Goal: Information Seeking & Learning: Find specific fact

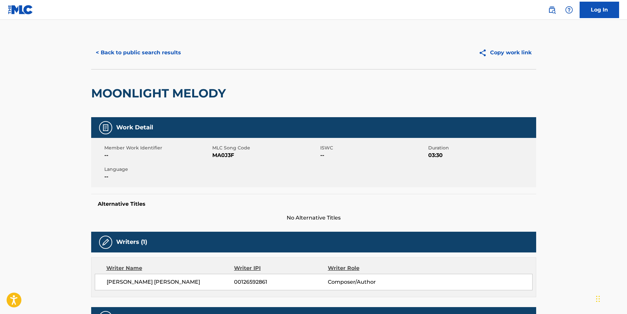
click at [122, 53] on button "< Back to public search results" at bounding box center [138, 52] width 94 height 16
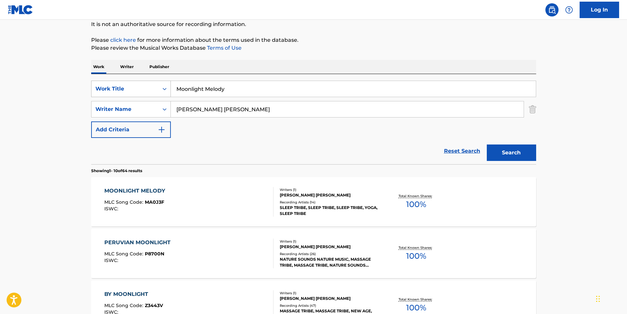
drag, startPoint x: 245, startPoint y: 89, endPoint x: 118, endPoint y: 95, distance: 127.3
click at [118, 95] on div "SearchWithCriteriacaeac085-1aed-44d0-89a2-6ef80cf1ac31 Work Title Moonlight Mel…" at bounding box center [313, 89] width 445 height 16
paste input "Insidious Repression"
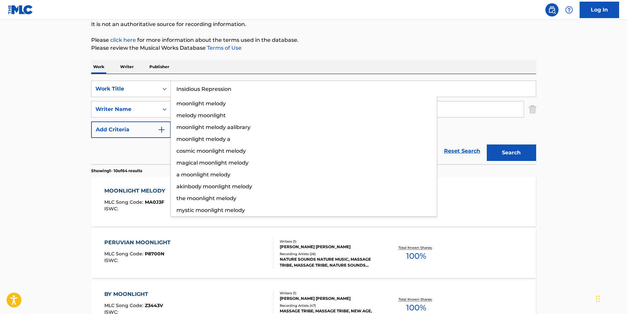
type input "Insidious Repression"
click at [311, 40] on p "Please click here for more information about the terms used in the database." at bounding box center [313, 40] width 445 height 8
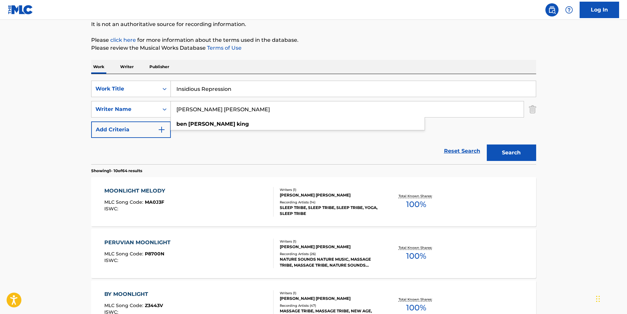
drag, startPoint x: 238, startPoint y: 106, endPoint x: 140, endPoint y: 122, distance: 99.4
click at [140, 122] on div "SearchWithCriteriacaeac085-1aed-44d0-89a2-6ef80cf1ac31 Work Title Insidious Rep…" at bounding box center [313, 109] width 445 height 57
paste input "Dying Fetus"
click at [433, 41] on p "Please click here for more information about the terms used in the database." at bounding box center [313, 40] width 445 height 8
click at [519, 151] on button "Search" at bounding box center [511, 153] width 49 height 16
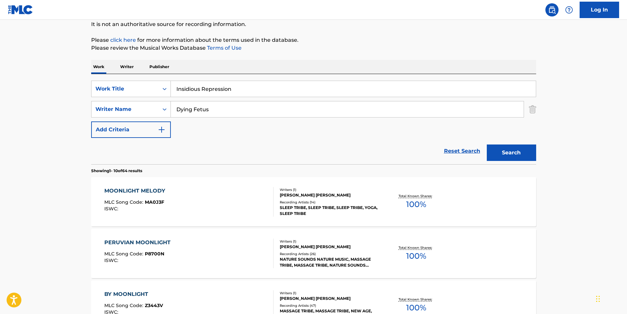
scroll to position [0, 0]
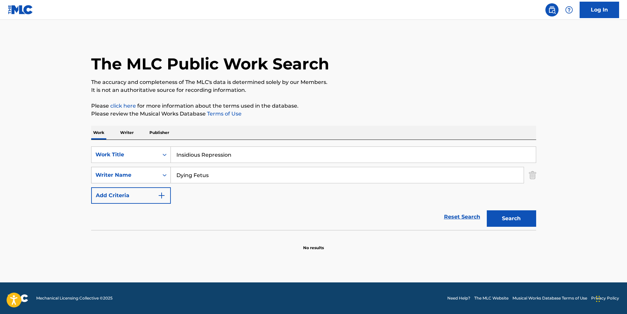
paste input "[PERSON_NAME]"
drag, startPoint x: 254, startPoint y: 180, endPoint x: 127, endPoint y: 180, distance: 126.4
click at [127, 180] on div "SearchWithCriteriac0399f02-a446-43eb-984f-0c51edda852a Writer Name Dying Fetus" at bounding box center [313, 175] width 445 height 16
click at [431, 76] on div "The MLC Public Work Search" at bounding box center [313, 60] width 445 height 48
click at [531, 227] on button "Search" at bounding box center [511, 218] width 49 height 16
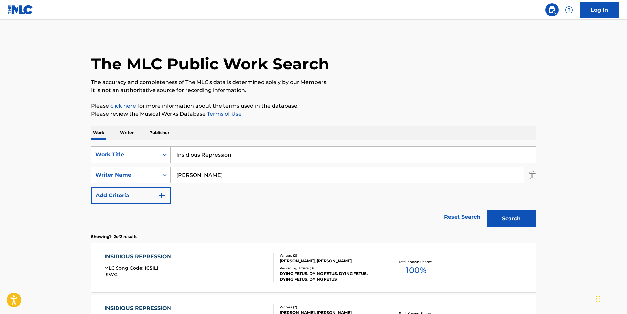
scroll to position [96, 0]
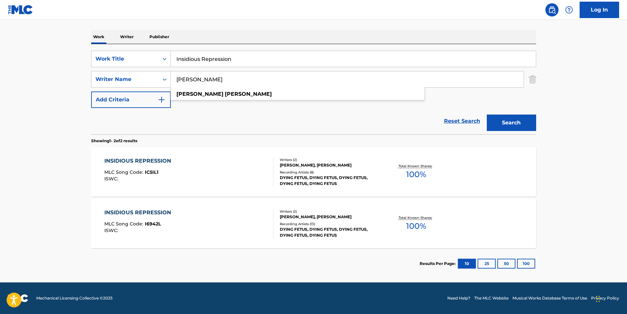
paste input "[PERSON_NAME]"
drag, startPoint x: 253, startPoint y: 79, endPoint x: 156, endPoint y: 94, distance: 97.6
click at [155, 90] on div "SearchWithCriteriacaeac085-1aed-44d0-89a2-6ef80cf1ac31 Work Title Insidious Rep…" at bounding box center [313, 79] width 445 height 57
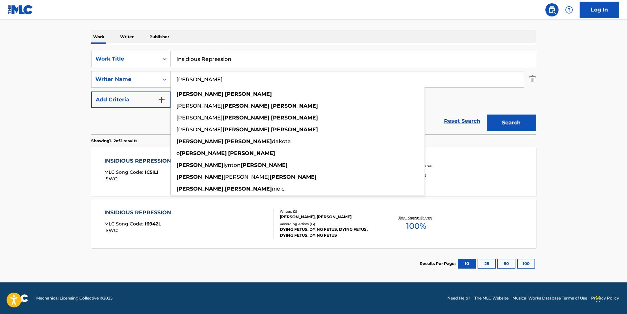
type input "[PERSON_NAME]"
click at [530, 123] on button "Search" at bounding box center [511, 123] width 49 height 16
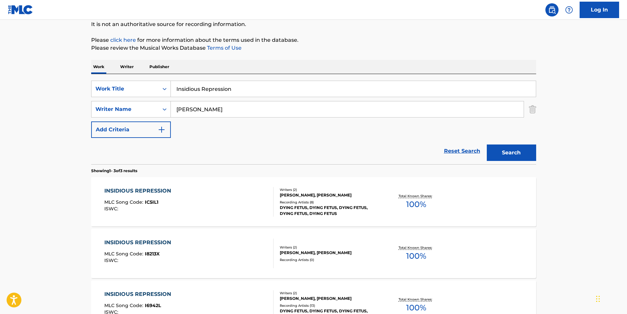
scroll to position [132, 0]
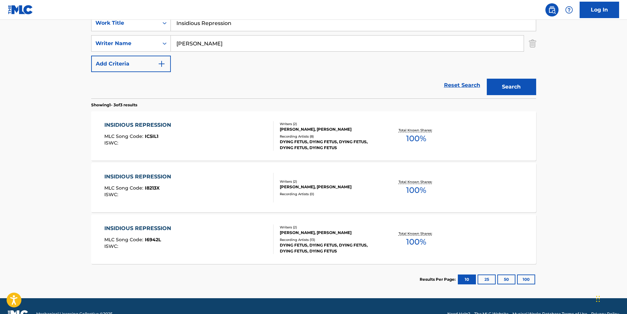
click at [111, 168] on div "INSIDIOUS REPRESSION MLC Song Code : I8213X ISWC : Writers ( 2 ) [PERSON_NAME],…" at bounding box center [313, 187] width 445 height 49
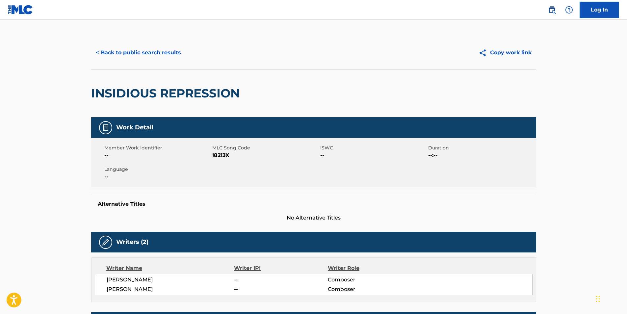
click at [218, 157] on span "I8213X" at bounding box center [265, 155] width 106 height 8
copy span "I8213X"
click at [117, 50] on button "< Back to public search results" at bounding box center [138, 52] width 94 height 16
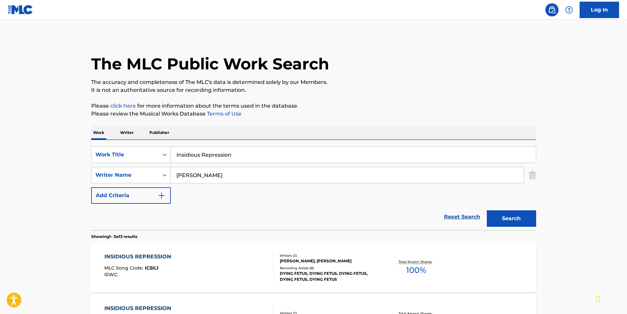
scroll to position [110, 0]
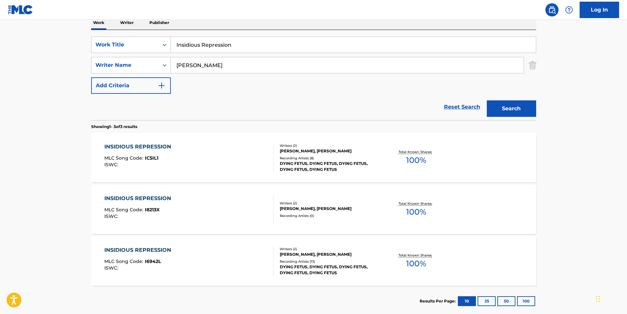
click at [150, 150] on div "INSIDIOUS REPRESSION" at bounding box center [139, 147] width 70 height 8
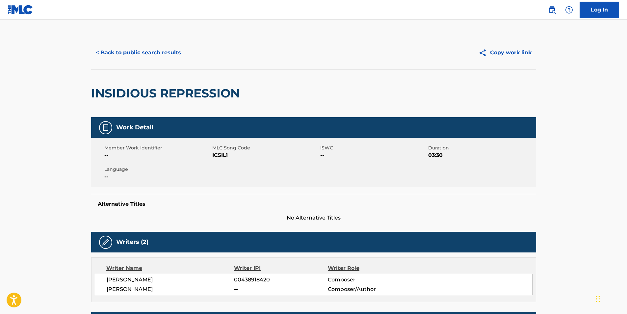
click at [218, 157] on span "IC5IL1" at bounding box center [265, 155] width 106 height 8
copy span "IC5IL1"
click at [140, 60] on button "< Back to public search results" at bounding box center [138, 52] width 94 height 16
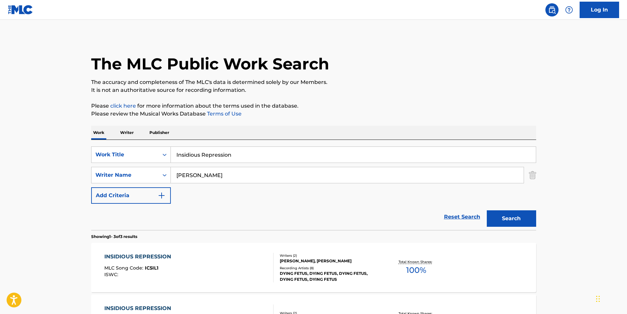
scroll to position [110, 0]
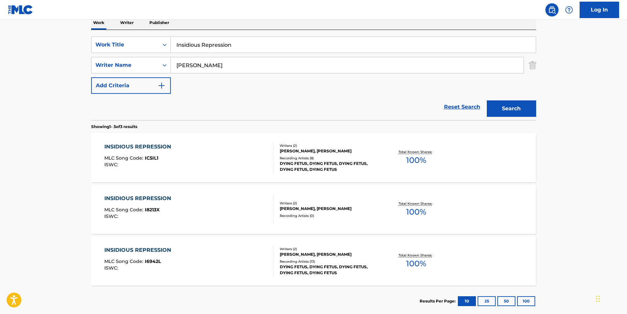
click at [154, 263] on span "I6942L" at bounding box center [153, 261] width 16 height 6
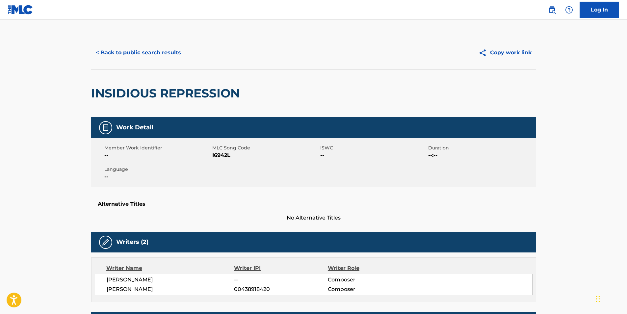
click at [221, 159] on div "Member Work Identifier -- MLC Song Code I6942L ISWC -- Duration --:-- Language …" at bounding box center [313, 162] width 445 height 49
copy span "I6942L"
click at [100, 52] on button "< Back to public search results" at bounding box center [138, 52] width 94 height 16
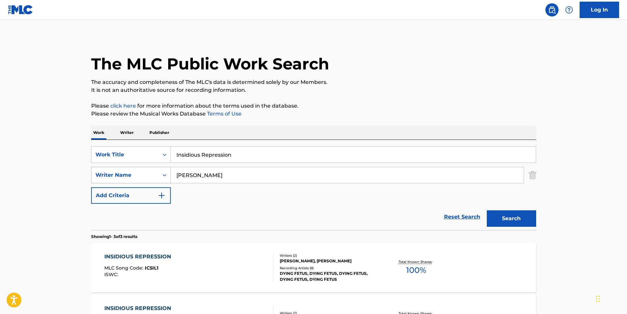
scroll to position [110, 0]
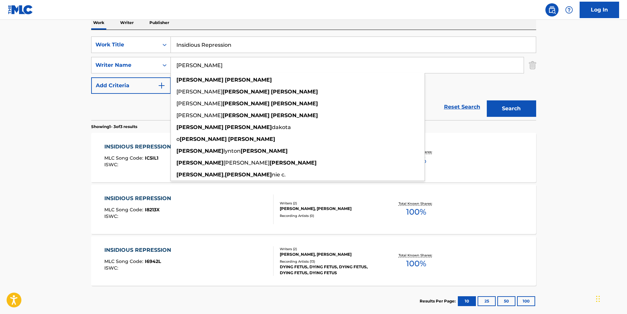
paste input "Insidious Repression"
drag, startPoint x: 205, startPoint y: 67, endPoint x: 109, endPoint y: 75, distance: 96.1
click at [109, 75] on div "SearchWithCriteriacaeac085-1aed-44d0-89a2-6ef80cf1ac31 Work Title Insidious Rep…" at bounding box center [313, 65] width 445 height 57
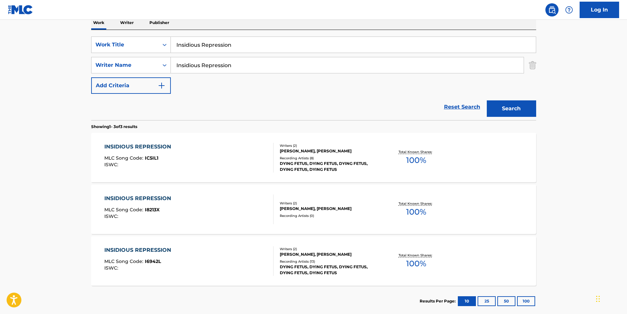
type input "[PERSON_NAME]"
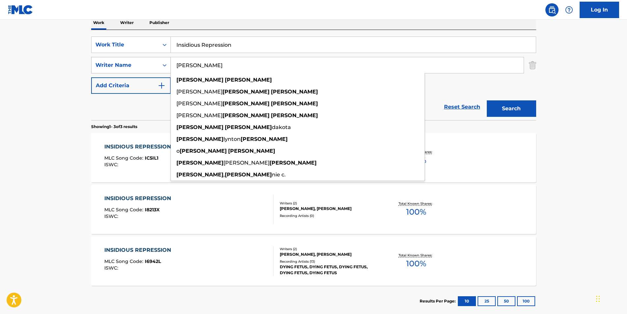
drag, startPoint x: 234, startPoint y: 64, endPoint x: 152, endPoint y: 67, distance: 82.4
click at [152, 67] on div "SearchWithCriteriac0399f02-a446-43eb-984f-0c51edda852a Writer Name [PERSON_NAME…" at bounding box center [313, 65] width 445 height 16
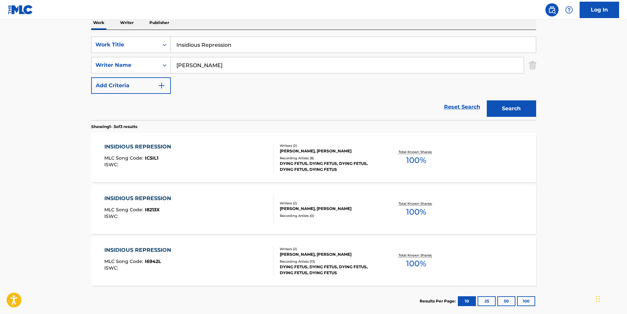
click at [47, 150] on main "The MLC Public Work Search The accuracy and completeness of The MLC's data is d…" at bounding box center [313, 115] width 627 height 410
paste input "MY LETTER 2 STREET NIGGAZ 2023 (feat. [PERSON_NAME] Fraud & DJ Battlecat)"
drag, startPoint x: 249, startPoint y: 46, endPoint x: 112, endPoint y: 70, distance: 139.1
click at [135, 60] on div "SearchWithCriteriacaeac085-1aed-44d0-89a2-6ef80cf1ac31 Work Title Insidious Rep…" at bounding box center [313, 65] width 445 height 57
type input "MY LETTER 2 STREET NIGGAZ 2023 (feat. [PERSON_NAME] Fraud & DJ Battlecat)"
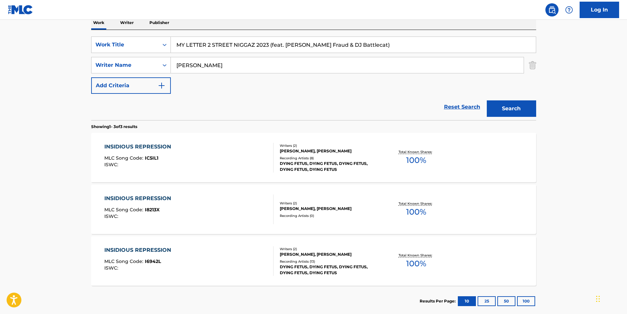
click at [35, 142] on main "The MLC Public Work Search The accuracy and completeness of The MLC's data is d…" at bounding box center [313, 115] width 627 height 410
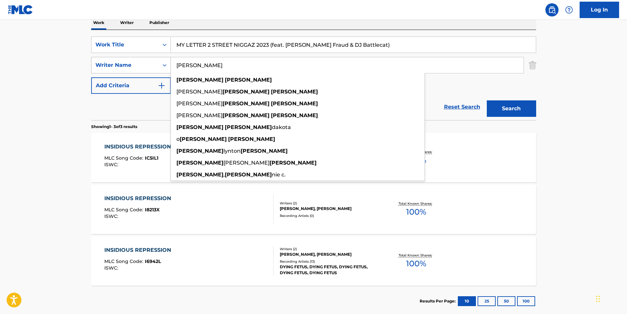
paste input "[PERSON_NAME]"
drag, startPoint x: 257, startPoint y: 68, endPoint x: 147, endPoint y: 75, distance: 110.8
click at [129, 68] on div "SearchWithCriteriac0399f02-a446-43eb-984f-0c51edda852a Writer Name [PERSON_NAME…" at bounding box center [313, 65] width 445 height 16
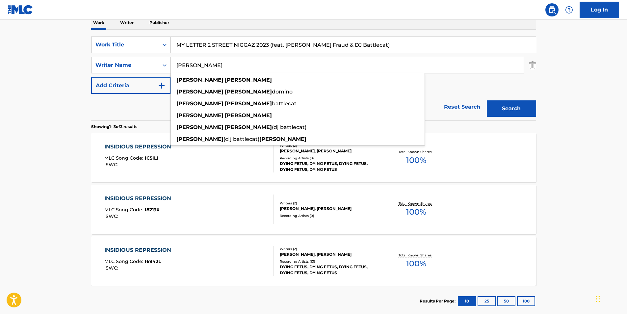
click at [512, 106] on button "Search" at bounding box center [511, 108] width 49 height 16
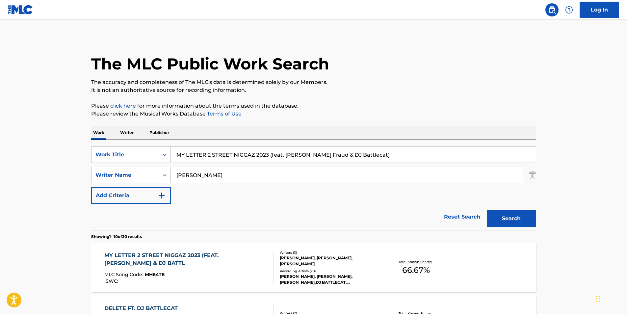
scroll to position [33, 0]
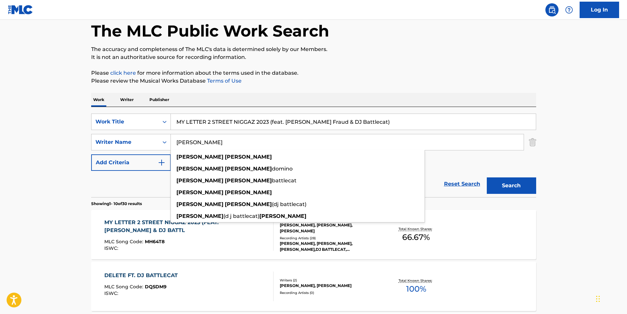
paste input "[PERSON_NAME]"
click at [391, 76] on p "Please click here for more information about the terms used in the database." at bounding box center [313, 73] width 445 height 8
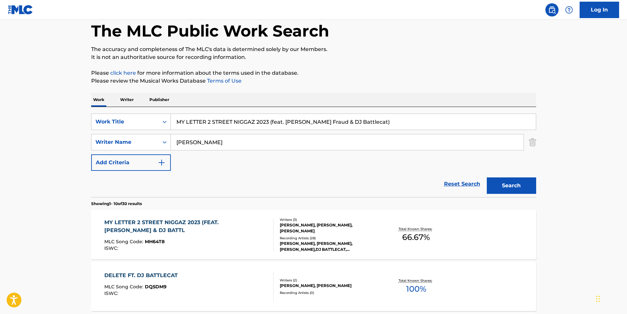
click at [496, 184] on button "Search" at bounding box center [511, 185] width 49 height 16
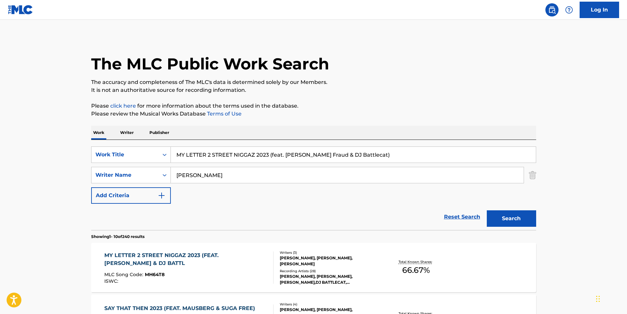
scroll to position [66, 0]
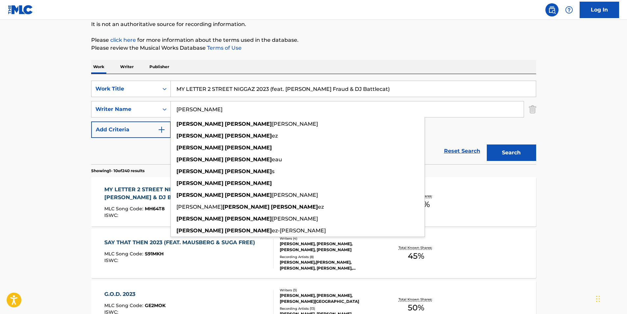
paste input "[PERSON_NAME] [PERSON_NAME]"
drag, startPoint x: 245, startPoint y: 114, endPoint x: 259, endPoint y: 87, distance: 30.9
click at [124, 114] on div "SearchWithCriteriac0399f02-a446-43eb-984f-0c51edda852a Writer Name [PERSON_NAME…" at bounding box center [313, 109] width 445 height 16
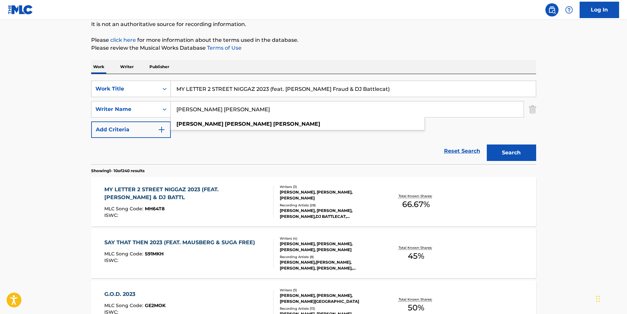
click at [530, 156] on button "Search" at bounding box center [511, 153] width 49 height 16
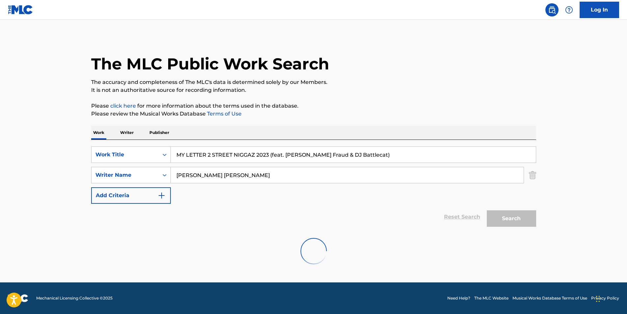
scroll to position [0, 0]
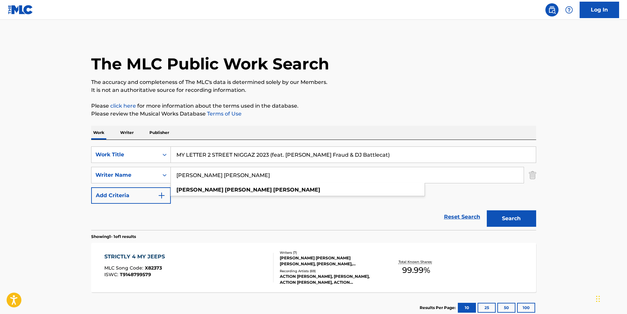
drag, startPoint x: 211, startPoint y: 174, endPoint x: 0, endPoint y: 114, distance: 219.2
click at [0, 125] on html "Accessibility Screen-Reader Guide, Feedback, and Issue Reporting | New window C…" at bounding box center [313, 157] width 627 height 314
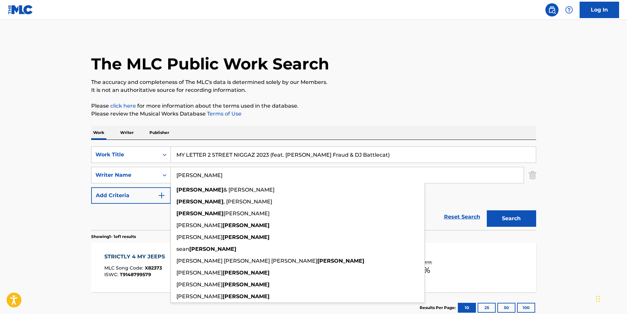
type input "[PERSON_NAME]"
click at [487, 210] on button "Search" at bounding box center [511, 218] width 49 height 16
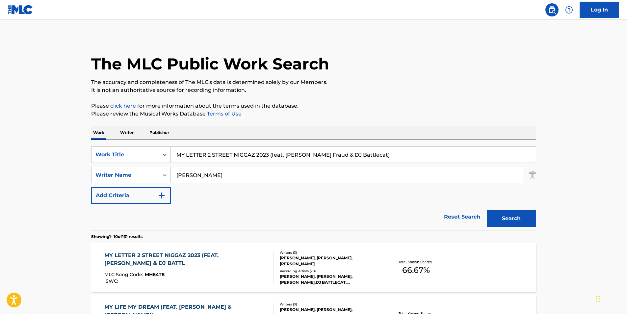
scroll to position [99, 0]
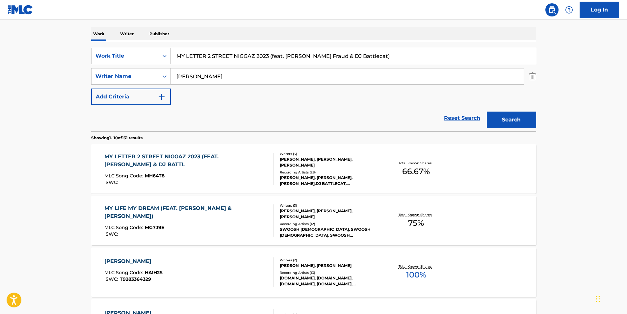
click at [138, 157] on div "MY LETTER 2 STREET NIGGAZ 2023 (FEAT. [PERSON_NAME] & DJ BATTL" at bounding box center [186, 161] width 164 height 16
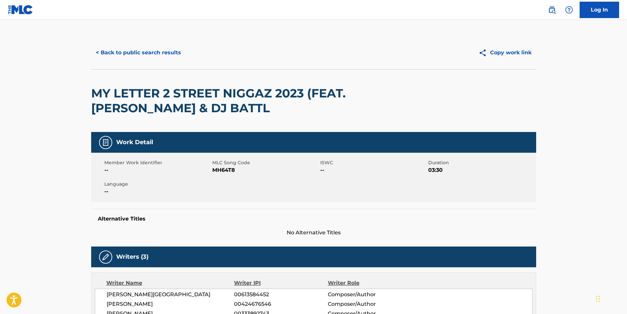
click at [112, 51] on button "< Back to public search results" at bounding box center [138, 52] width 94 height 16
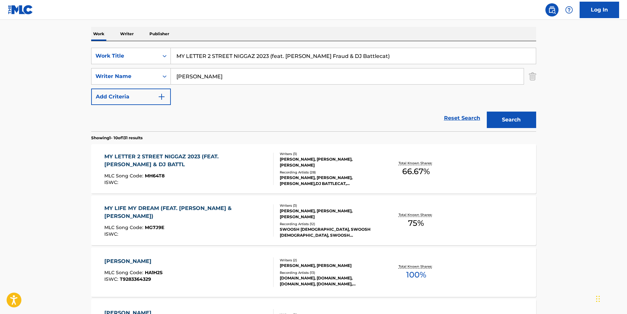
paste input "Animal"
drag, startPoint x: 373, startPoint y: 60, endPoint x: 29, endPoint y: 67, distance: 344.1
click at [55, 60] on main "The MLC Public Work Search The accuracy and completeness of The MLC's data is d…" at bounding box center [313, 308] width 627 height 775
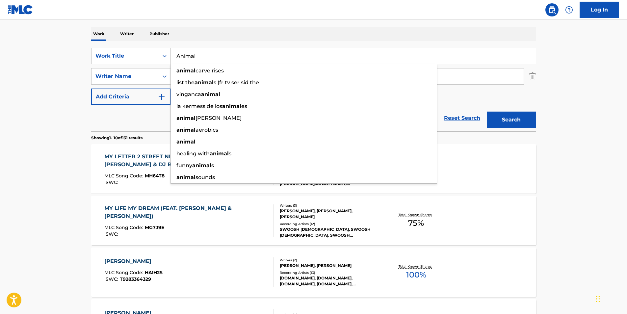
type input "Animal"
click at [25, 69] on main "The MLC Public Work Search The accuracy and completeness of The MLC's data is d…" at bounding box center [313, 308] width 627 height 775
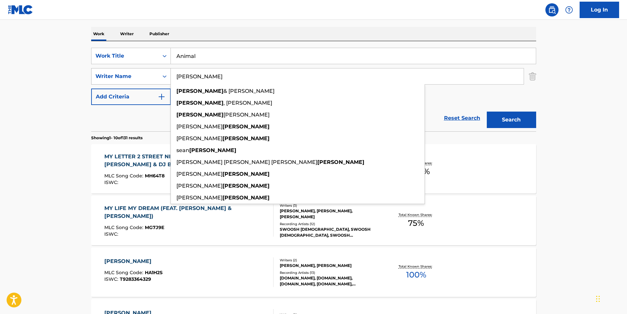
paste input "[PERSON_NAME]"
drag, startPoint x: 209, startPoint y: 76, endPoint x: 150, endPoint y: 79, distance: 59.7
click at [150, 79] on div "SearchWithCriteriac0399f02-a446-43eb-984f-0c51edda852a Writer Name [PERSON_NAME…" at bounding box center [313, 76] width 445 height 16
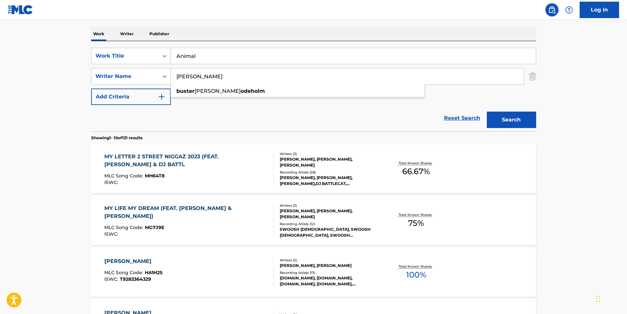
type input "[PERSON_NAME]"
click at [507, 124] on button "Search" at bounding box center [511, 120] width 49 height 16
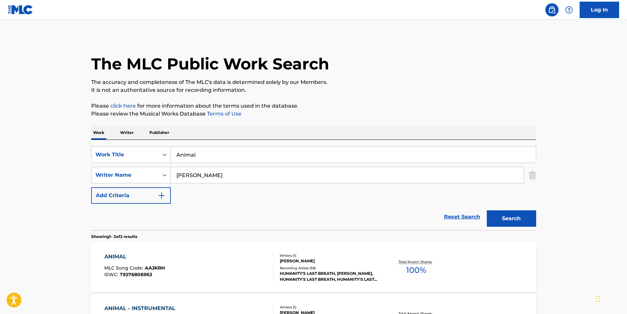
scroll to position [96, 0]
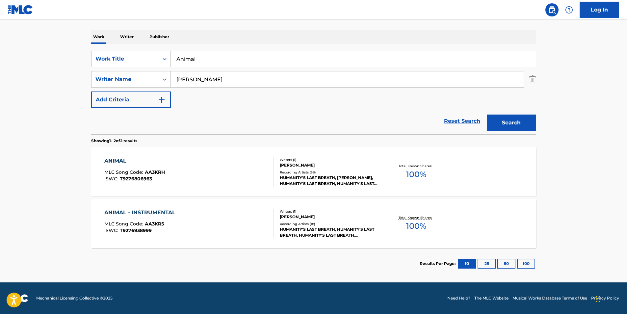
click at [230, 182] on div "ANIMAL MLC Song Code : AA3KRH ISWC : T9276806963" at bounding box center [188, 172] width 169 height 30
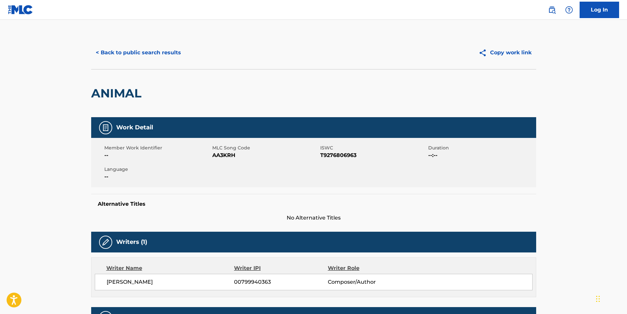
click at [219, 157] on span "AA3KRH" at bounding box center [265, 155] width 106 height 8
copy span "AA3KRH"
click at [118, 48] on button "< Back to public search results" at bounding box center [138, 52] width 94 height 16
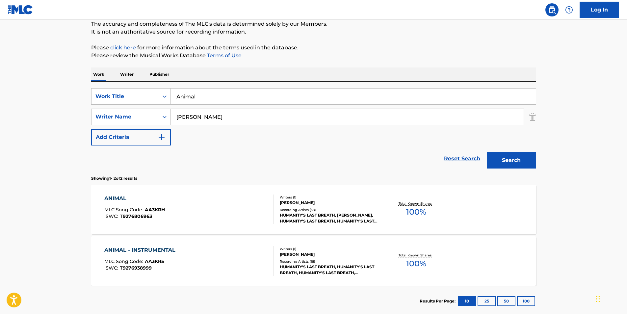
click at [154, 256] on div "ANIMAL - INSTRUMENTAL MLC Song Code : AA3KR5 ISWC : T9276938999" at bounding box center [141, 261] width 74 height 30
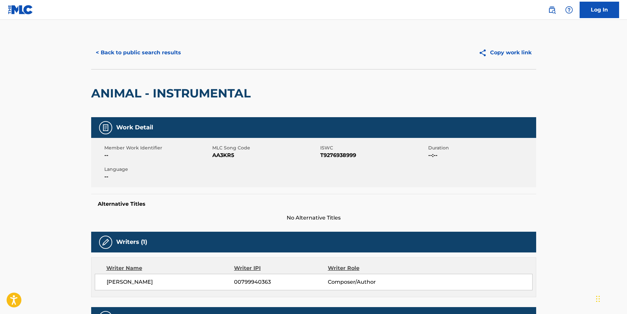
click at [215, 155] on span "AA3KR5" at bounding box center [265, 155] width 106 height 8
copy span "AA3KR5"
click at [145, 60] on div "< Back to public search results Copy work link" at bounding box center [313, 52] width 445 height 33
click at [142, 50] on button "< Back to public search results" at bounding box center [138, 52] width 94 height 16
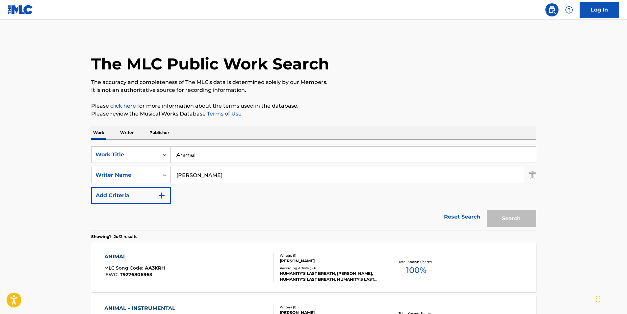
scroll to position [58, 0]
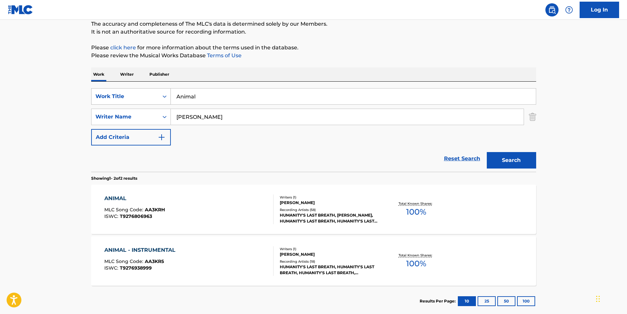
drag, startPoint x: 123, startPoint y: 99, endPoint x: 114, endPoint y: 99, distance: 9.2
click at [114, 99] on div "SearchWithCriteriacaeac085-1aed-44d0-89a2-6ef80cf1ac31 Work Title Animal" at bounding box center [313, 96] width 445 height 16
paste input "Looking Through Nails"
type input "Looking Through Nails"
click at [291, 63] on div "The MLC Public Work Search The accuracy and completeness of The MLC's data is d…" at bounding box center [313, 147] width 461 height 339
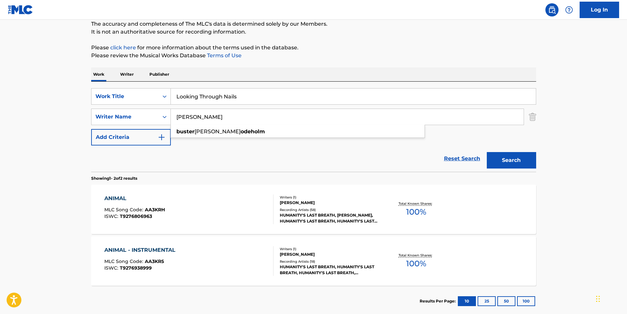
drag, startPoint x: 231, startPoint y: 121, endPoint x: 332, endPoint y: 47, distance: 124.8
click at [128, 121] on div "SearchWithCriteriac0399f02-a446-43eb-984f-0c51edda852a Writer Name [PERSON_NAME]" at bounding box center [313, 117] width 445 height 16
paste input "Soilent Green"
click at [333, 46] on p "Please click here for more information about the terms used in the database." at bounding box center [313, 48] width 445 height 8
click at [510, 153] on button "Search" at bounding box center [511, 160] width 49 height 16
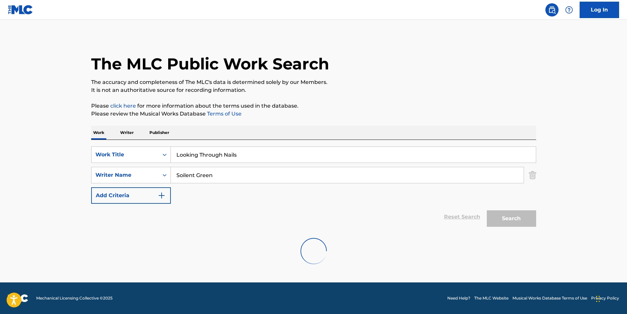
scroll to position [0, 0]
drag, startPoint x: 230, startPoint y: 173, endPoint x: 290, endPoint y: 183, distance: 60.7
click at [142, 183] on div "SearchWithCriteriac0399f02-a446-43eb-984f-0c51edda852a Writer Name [PERSON_NAME]" at bounding box center [313, 175] width 445 height 16
paste input "[PERSON_NAME]"
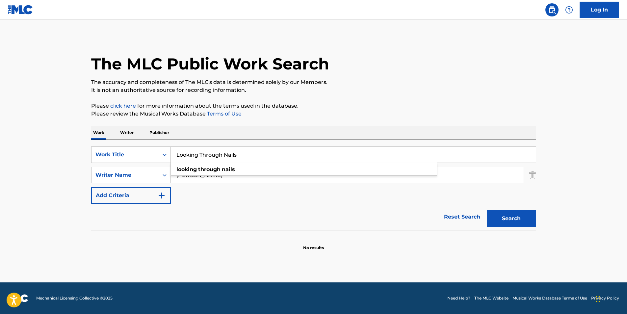
click at [517, 156] on input "Looking Through Nails" at bounding box center [353, 155] width 365 height 16
click at [523, 226] on button "Search" at bounding box center [511, 218] width 49 height 16
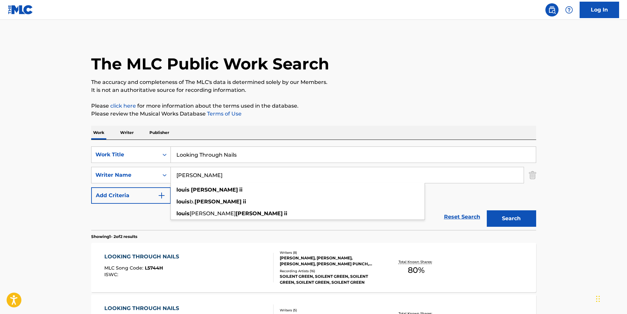
drag, startPoint x: 245, startPoint y: 171, endPoint x: 223, endPoint y: 145, distance: 34.1
click at [154, 188] on div "SearchWithCriteriacaeac085-1aed-44d0-89a2-6ef80cf1ac31 Work Title Looking Throu…" at bounding box center [313, 175] width 445 height 57
paste input "[PERSON_NAME]"
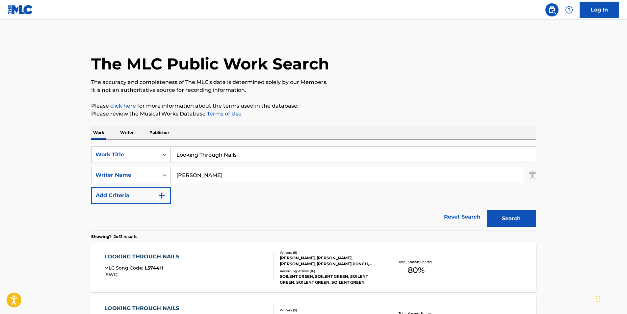
click at [276, 123] on div "The MLC Public Work Search The accuracy and completeness of The MLC's data is d…" at bounding box center [313, 205] width 461 height 339
click at [505, 216] on button "Search" at bounding box center [511, 218] width 49 height 16
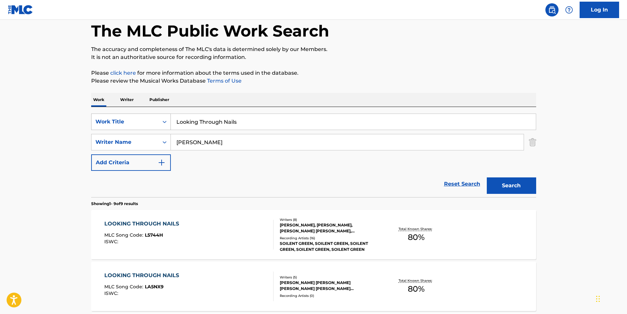
scroll to position [99, 0]
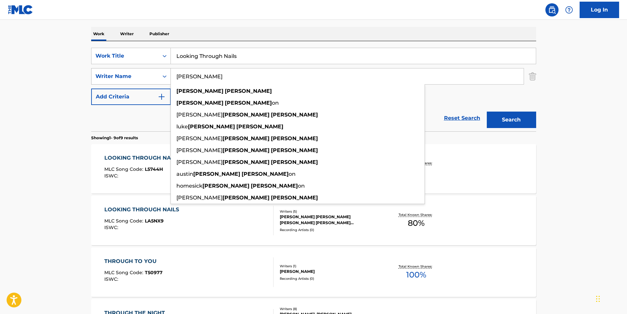
paste input "[PERSON_NAME] PUNCH"
drag, startPoint x: 257, startPoint y: 76, endPoint x: 92, endPoint y: 76, distance: 165.9
click at [92, 76] on div "SearchWithCriteriac0399f02-a446-43eb-984f-0c51edda852a Writer Name [PERSON_NAME…" at bounding box center [313, 76] width 445 height 16
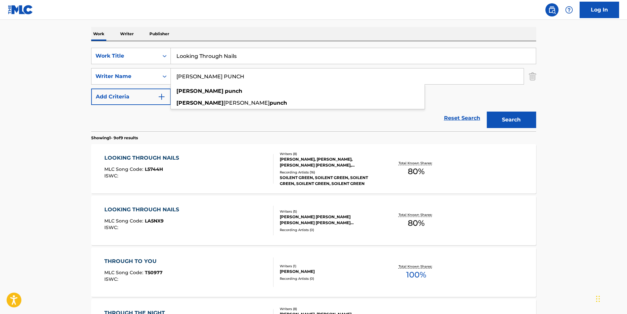
click at [492, 121] on button "Search" at bounding box center [511, 120] width 49 height 16
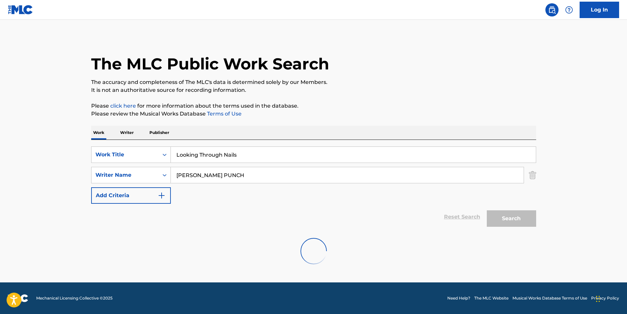
scroll to position [0, 0]
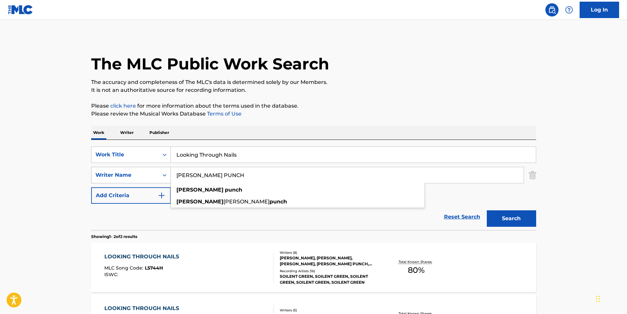
drag, startPoint x: 232, startPoint y: 175, endPoint x: 95, endPoint y: 176, distance: 136.6
click at [92, 179] on div "SearchWithCriteriac0399f02-a446-43eb-984f-0c51edda852a Writer Name [PERSON_NAME…" at bounding box center [313, 175] width 445 height 16
paste input "[PERSON_NAME]"
click at [365, 82] on p "The accuracy and completeness of The MLC's data is determined solely by our Mem…" at bounding box center [313, 82] width 445 height 8
click at [515, 222] on button "Search" at bounding box center [511, 218] width 49 height 16
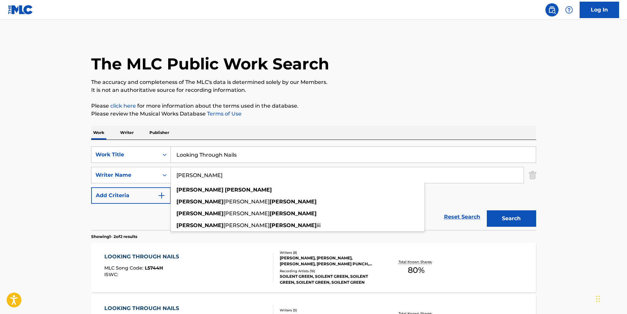
drag, startPoint x: 242, startPoint y: 177, endPoint x: 169, endPoint y: 140, distance: 81.9
click at [97, 175] on div "SearchWithCriteriac0399f02-a446-43eb-984f-0c51edda852a Writer Name [PERSON_NAME…" at bounding box center [313, 175] width 445 height 16
paste input "[PERSON_NAME]"
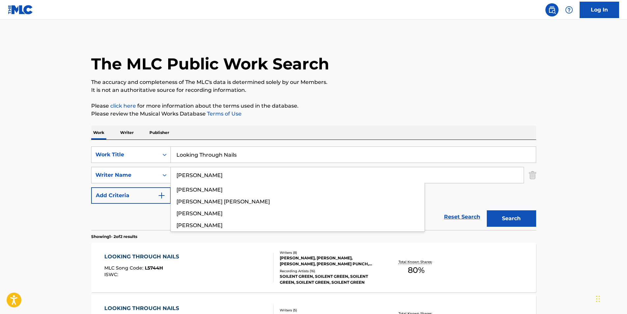
type input "[PERSON_NAME]"
click at [315, 105] on p "Please click here for more information about the terms used in the database." at bounding box center [313, 106] width 445 height 8
click at [507, 219] on button "Search" at bounding box center [511, 218] width 49 height 16
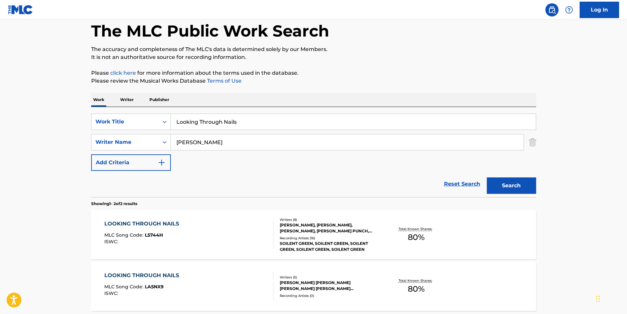
scroll to position [66, 0]
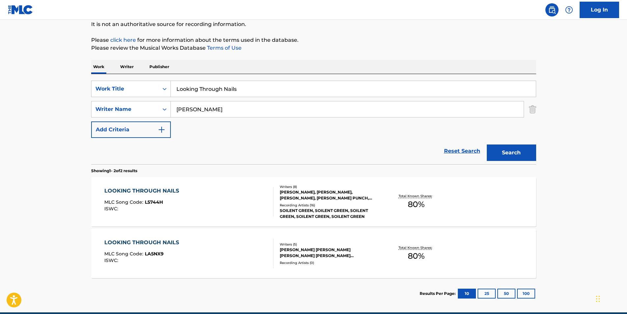
click at [114, 227] on section "LOOKING THROUGH NAILS MLC Song Code : L5744H ISWC : Writers ( 8 ) [PERSON_NAME]…" at bounding box center [313, 226] width 445 height 104
click at [124, 210] on div "ISWC :" at bounding box center [143, 208] width 78 height 5
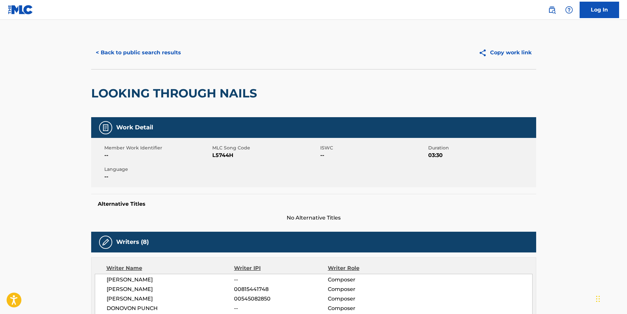
click at [223, 157] on span "L5744H" at bounding box center [265, 155] width 106 height 8
copy span "L5744H"
click at [132, 56] on button "< Back to public search results" at bounding box center [138, 52] width 94 height 16
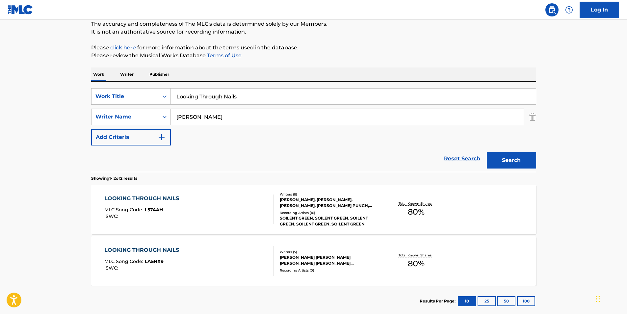
click at [183, 265] on div "LOOKING THROUGH NAILS MLC Song Code : LA5NX9 ISWC :" at bounding box center [188, 261] width 169 height 30
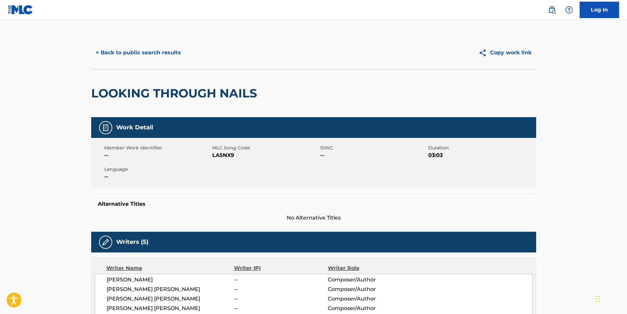
click at [218, 155] on span "LA5NX9" at bounding box center [265, 155] width 106 height 8
copy span "LA5NX9"
click at [114, 54] on button "< Back to public search results" at bounding box center [138, 52] width 94 height 16
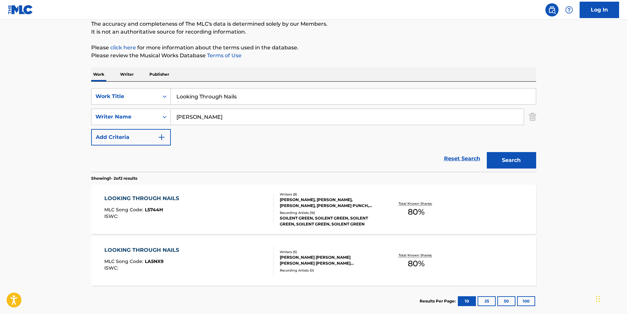
click at [177, 259] on div "MLC Song Code : LA5NX9" at bounding box center [143, 262] width 78 height 7
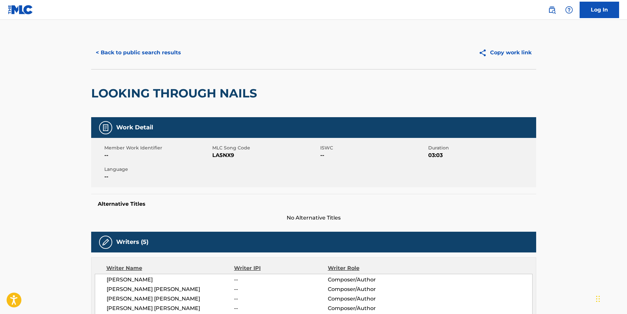
click at [158, 59] on button "< Back to public search results" at bounding box center [138, 52] width 94 height 16
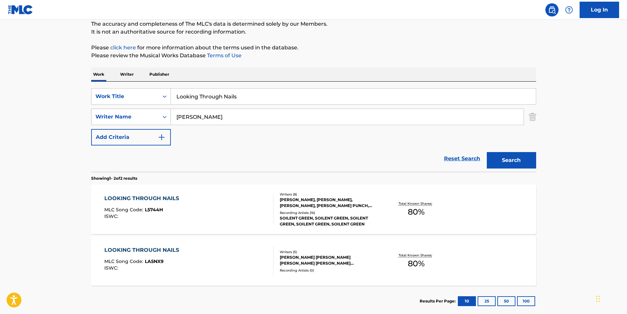
paste input "The American's Head"
drag, startPoint x: 247, startPoint y: 94, endPoint x: 107, endPoint y: 112, distance: 141.1
click at [116, 112] on div "SearchWithCriteriacaeac085-1aed-44d0-89a2-6ef80cf1ac31 Work Title Looking Throu…" at bounding box center [313, 116] width 445 height 57
type input "The American's Head"
click at [38, 106] on main "The MLC Public Work Search The accuracy and completeness of The MLC's data is d…" at bounding box center [313, 140] width 627 height 359
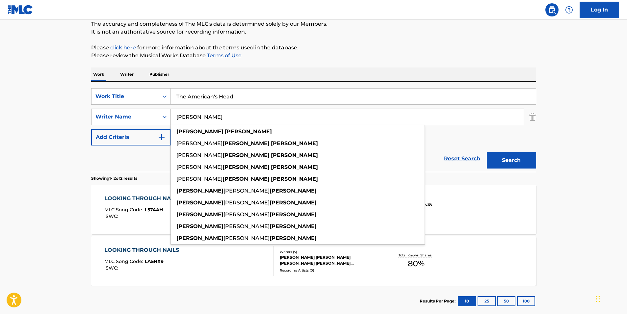
paste input "Pig Destroyer"
drag, startPoint x: 235, startPoint y: 113, endPoint x: 142, endPoint y: 116, distance: 92.9
click at [142, 116] on div "SearchWithCriteriac0399f02-a446-43eb-984f-0c51edda852a Writer Name [PERSON_NAME…" at bounding box center [313, 117] width 445 height 16
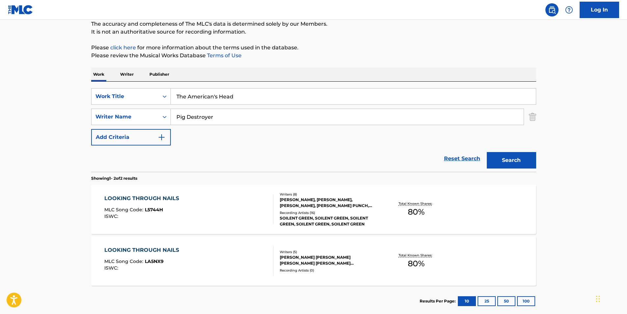
click at [265, 62] on div "The MLC Public Work Search The accuracy and completeness of The MLC's data is d…" at bounding box center [313, 147] width 461 height 339
click at [516, 161] on button "Search" at bounding box center [511, 160] width 49 height 16
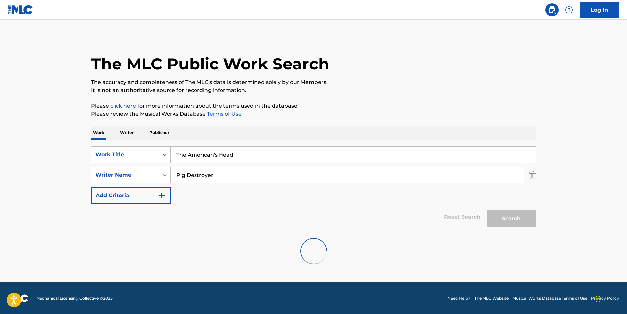
scroll to position [0, 0]
paste input "[PERSON_NAME]"
drag, startPoint x: 267, startPoint y: 182, endPoint x: 112, endPoint y: 182, distance: 154.7
click at [112, 182] on div "SearchWithCriteriac0399f02-a446-43eb-984f-0c51edda852a Writer Name [PERSON_NAME]" at bounding box center [313, 175] width 445 height 16
click at [332, 104] on p "Please click here for more information about the terms used in the database." at bounding box center [313, 106] width 445 height 8
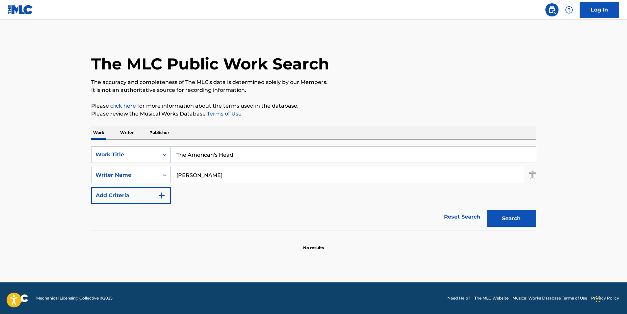
click at [496, 215] on button "Search" at bounding box center [511, 218] width 49 height 16
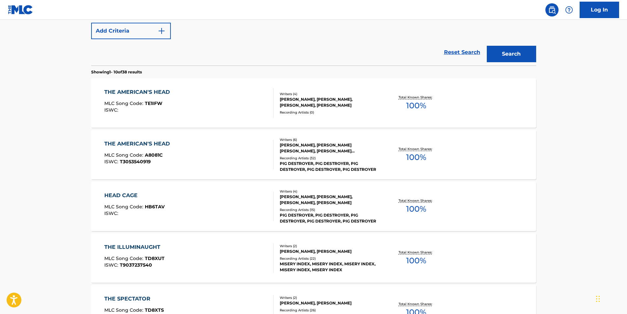
scroll to position [99, 0]
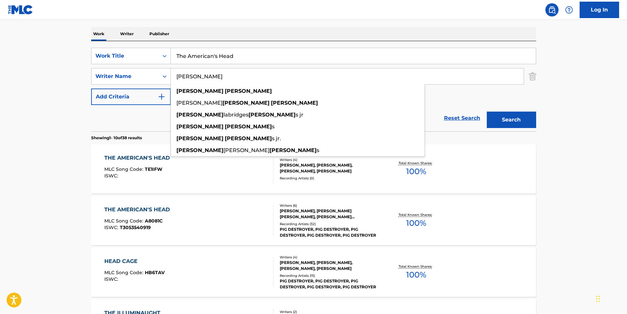
paste input "[PERSON_NAME]"
drag, startPoint x: 231, startPoint y: 79, endPoint x: 190, endPoint y: 87, distance: 42.3
click at [162, 85] on div "SearchWithCriteriacaeac085-1aed-44d0-89a2-6ef80cf1ac31 Work Title The American'…" at bounding box center [313, 76] width 445 height 57
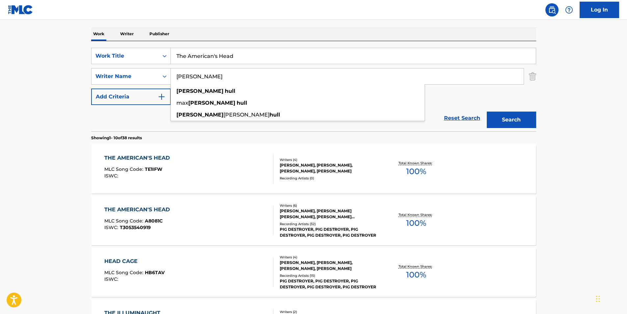
click at [583, 99] on main "The MLC Public Work Search The accuracy and completeness of The MLC's data is d…" at bounding box center [313, 308] width 627 height 775
click at [507, 119] on button "Search" at bounding box center [511, 120] width 49 height 16
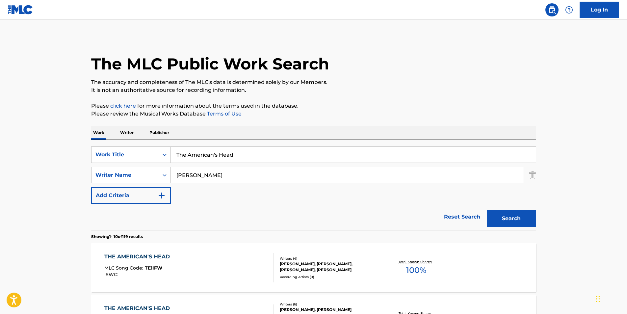
drag, startPoint x: 230, startPoint y: 174, endPoint x: 241, endPoint y: 143, distance: 32.4
click at [131, 181] on div "SearchWithCriteriac0399f02-a446-43eb-984f-0c51edda852a Writer Name [PERSON_NAME]" at bounding box center [313, 175] width 445 height 16
paste input "[PERSON_NAME]"
click at [296, 126] on div "Work Writer Publisher" at bounding box center [313, 133] width 445 height 14
click at [525, 213] on button "Search" at bounding box center [511, 218] width 49 height 16
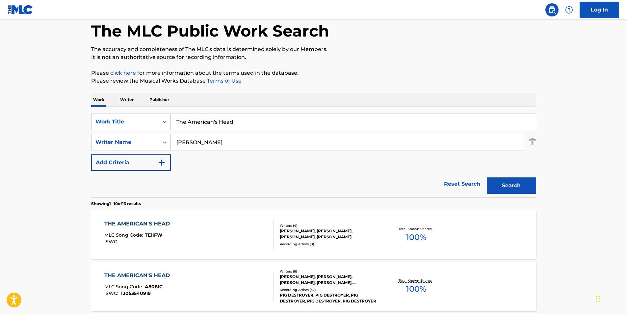
scroll to position [66, 0]
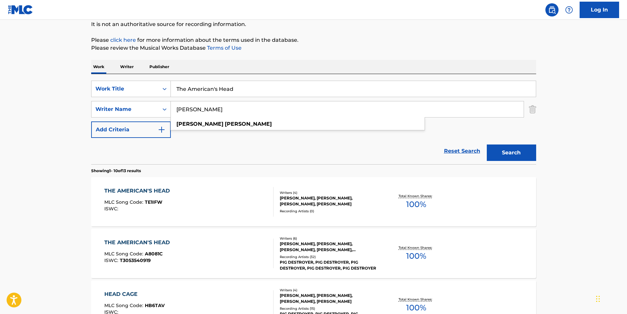
drag, startPoint x: 238, startPoint y: 104, endPoint x: 142, endPoint y: 120, distance: 97.4
click at [142, 120] on div "SearchWithCriteriacaeac085-1aed-44d0-89a2-6ef80cf1ac31 Work Title The American'…" at bounding box center [313, 109] width 445 height 57
paste input "[PERSON_NAME]"
type input "[PERSON_NAME]"
click at [326, 39] on p "Please click here for more information about the terms used in the database." at bounding box center [313, 40] width 445 height 8
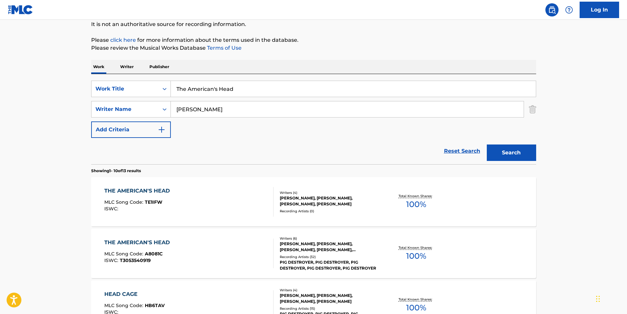
click at [499, 155] on button "Search" at bounding box center [511, 153] width 49 height 16
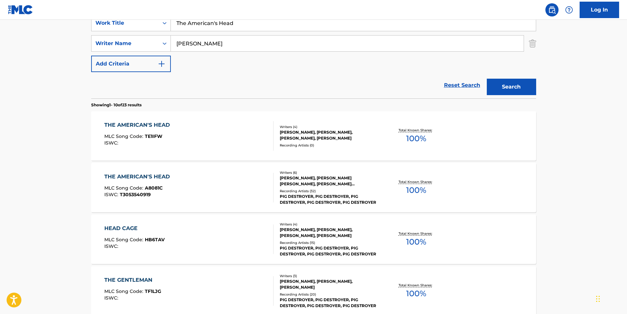
click at [160, 136] on span "TE1IFW" at bounding box center [153, 136] width 17 height 6
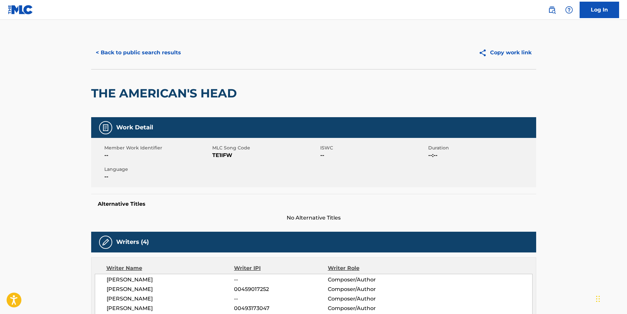
click at [223, 152] on span "TE1IFW" at bounding box center [265, 155] width 106 height 8
copy span "TE1IFW"
click at [125, 59] on button "< Back to public search results" at bounding box center [138, 52] width 94 height 16
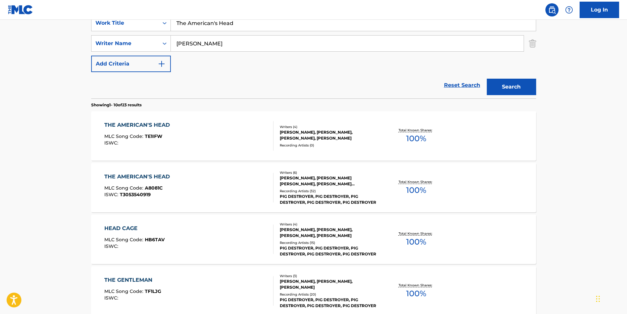
click at [136, 182] on div "THE AMERICAN'S HEAD MLC Song Code : A8081C ISWC : T3053540919" at bounding box center [138, 188] width 69 height 30
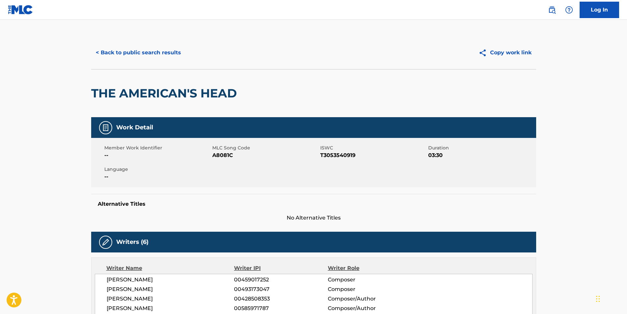
click at [221, 158] on span "A8081C" at bounding box center [265, 155] width 106 height 8
copy span "A8081C"
click at [101, 51] on button "< Back to public search results" at bounding box center [138, 52] width 94 height 16
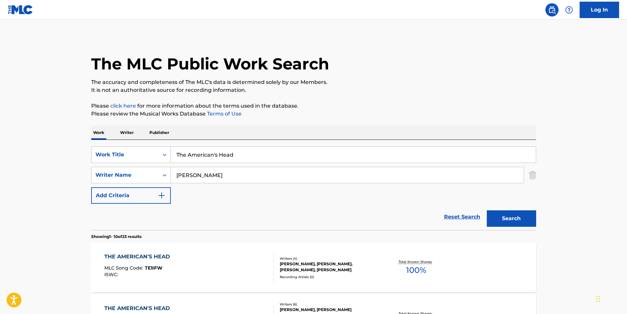
scroll to position [132, 0]
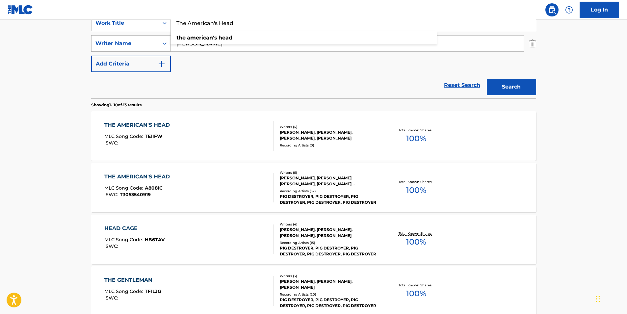
drag, startPoint x: 247, startPoint y: 22, endPoint x: 133, endPoint y: 46, distance: 116.7
click at [138, 44] on div "SearchWithCriteriacaeac085-1aed-44d0-89a2-6ef80cf1ac31 Work Title The American'…" at bounding box center [313, 43] width 445 height 57
paste input "Heart"
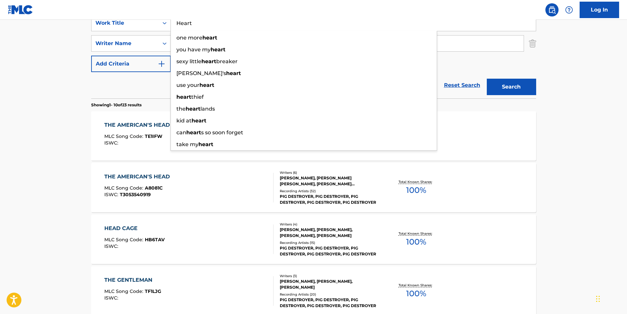
type input "Heart"
click at [34, 86] on main "The MLC Public Work Search The accuracy and completeness of The MLC's data is d…" at bounding box center [313, 275] width 627 height 775
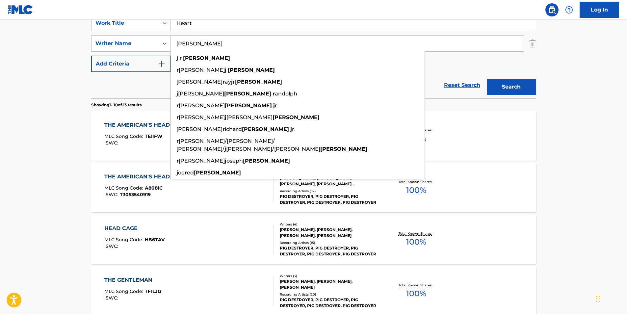
drag, startPoint x: 229, startPoint y: 46, endPoint x: 222, endPoint y: 51, distance: 9.7
click at [70, 56] on main "The MLC Public Work Search The accuracy and completeness of The MLC's data is d…" at bounding box center [313, 275] width 627 height 775
paste input "Musica a Relajarse"
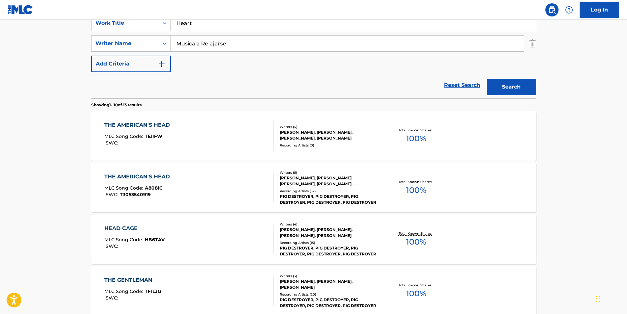
click at [514, 89] on button "Search" at bounding box center [511, 87] width 49 height 16
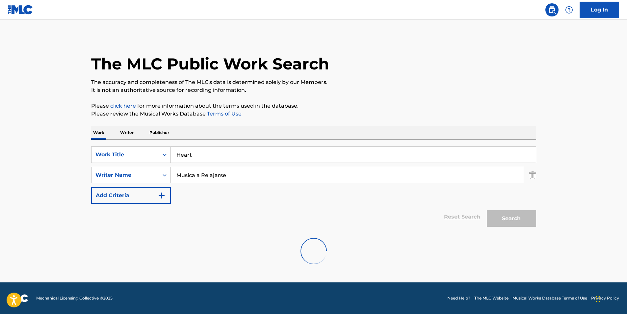
scroll to position [0, 0]
drag, startPoint x: 241, startPoint y: 174, endPoint x: 332, endPoint y: 119, distance: 106.7
click at [121, 185] on div "SearchWithCriteriacaeac085-1aed-44d0-89a2-6ef80cf1ac31 Work Title Heart SearchW…" at bounding box center [313, 175] width 445 height 57
paste input "[PERSON_NAME] [PERSON_NAME]"
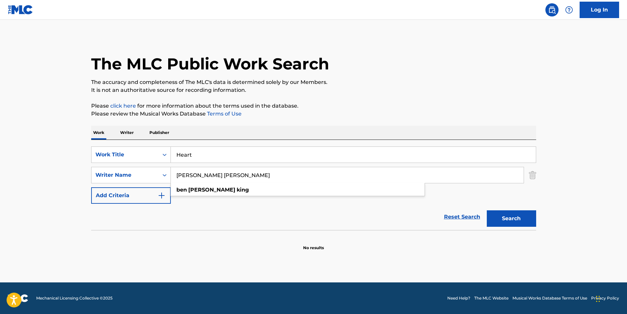
type input "[PERSON_NAME] [PERSON_NAME]"
click at [344, 113] on p "Please review the Musical Works Database Terms of Use" at bounding box center [313, 114] width 445 height 8
click at [505, 214] on button "Search" at bounding box center [511, 218] width 49 height 16
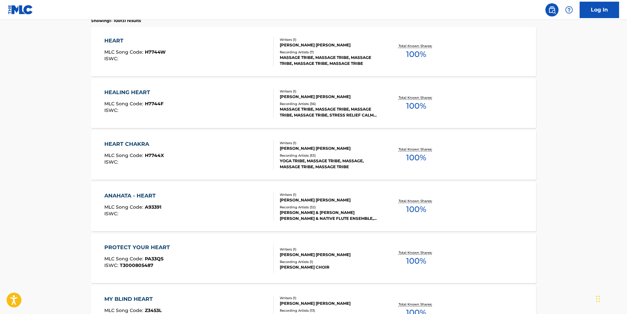
scroll to position [18, 0]
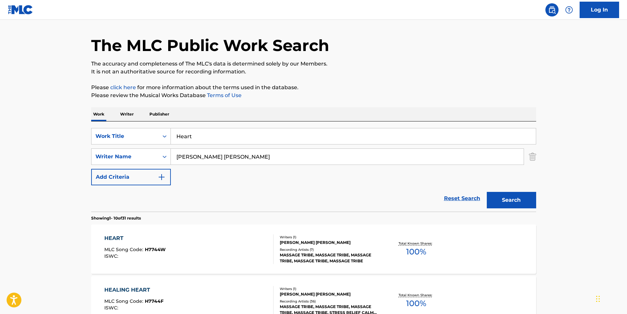
click at [118, 255] on span "ISWC :" at bounding box center [111, 256] width 15 height 6
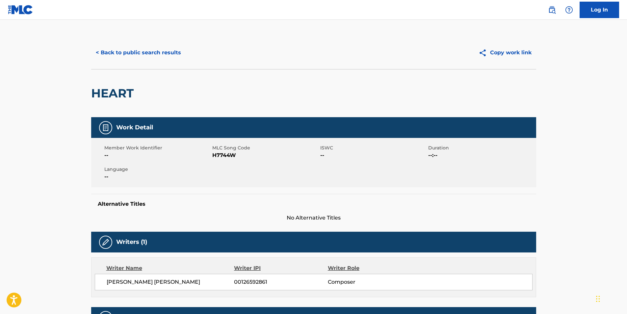
click at [124, 61] on button "< Back to public search results" at bounding box center [138, 52] width 94 height 16
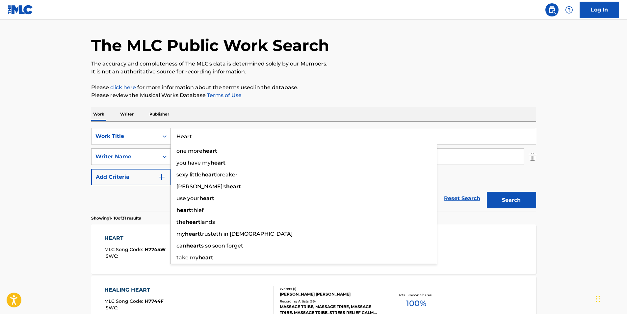
paste input "The Gathering Dream (From "100 Minutes - Celtic Dream Guitar")"
drag, startPoint x: 288, startPoint y: 136, endPoint x: 129, endPoint y: 150, distance: 159.7
click at [129, 150] on div "SearchWithCriteriacaeac085-1aed-44d0-89a2-6ef80cf1ac31 Work Title The Gathering…" at bounding box center [313, 156] width 445 height 57
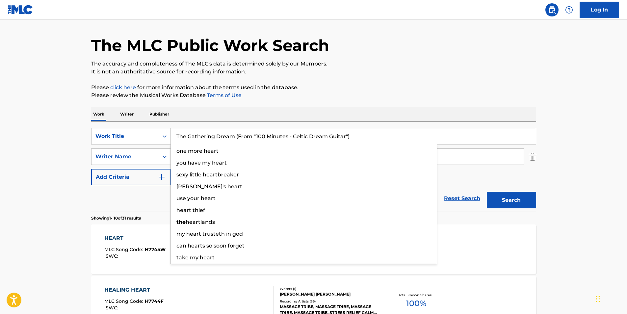
type input "The Gathering Dream (From "100 Minutes - Celtic Dream Guitar")"
click at [469, 58] on div "The MLC Public Work Search" at bounding box center [313, 42] width 445 height 48
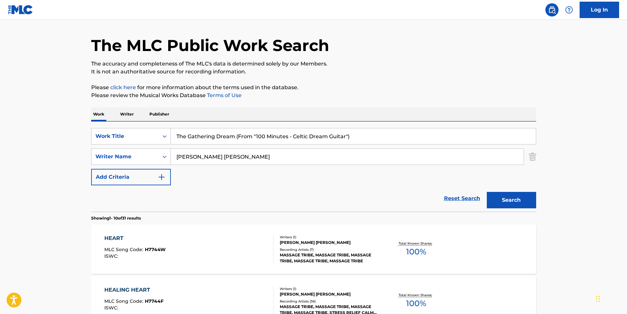
click at [504, 201] on button "Search" at bounding box center [511, 200] width 49 height 16
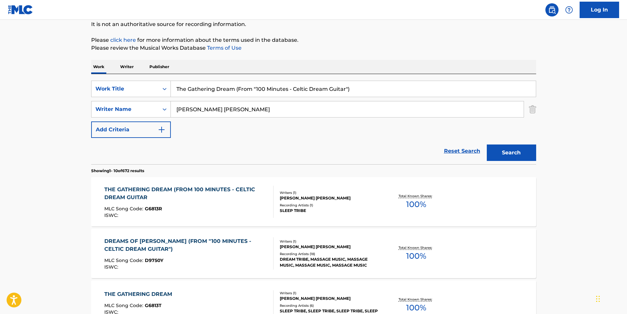
scroll to position [99, 0]
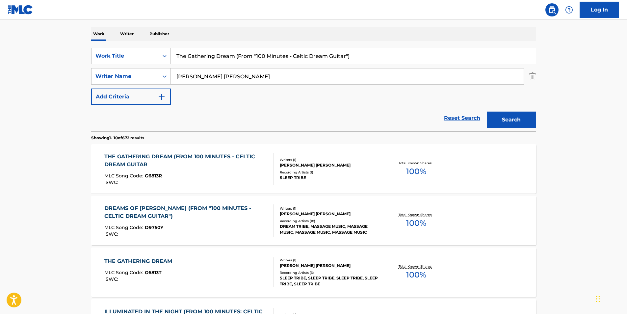
click at [201, 173] on div "THE GATHERING DREAM (FROM 100 MINUTES - CELTIC DREAM GUITAR MLC Song Code : G68…" at bounding box center [186, 169] width 164 height 32
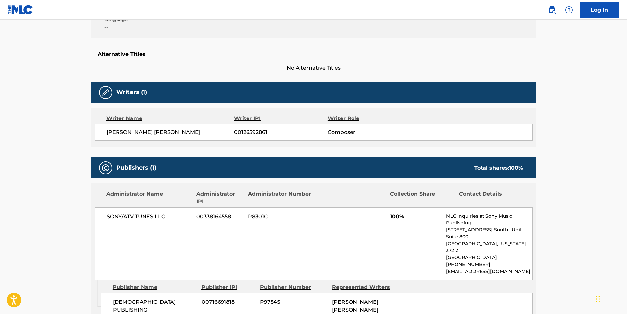
scroll to position [198, 0]
